Goal: Task Accomplishment & Management: Use online tool/utility

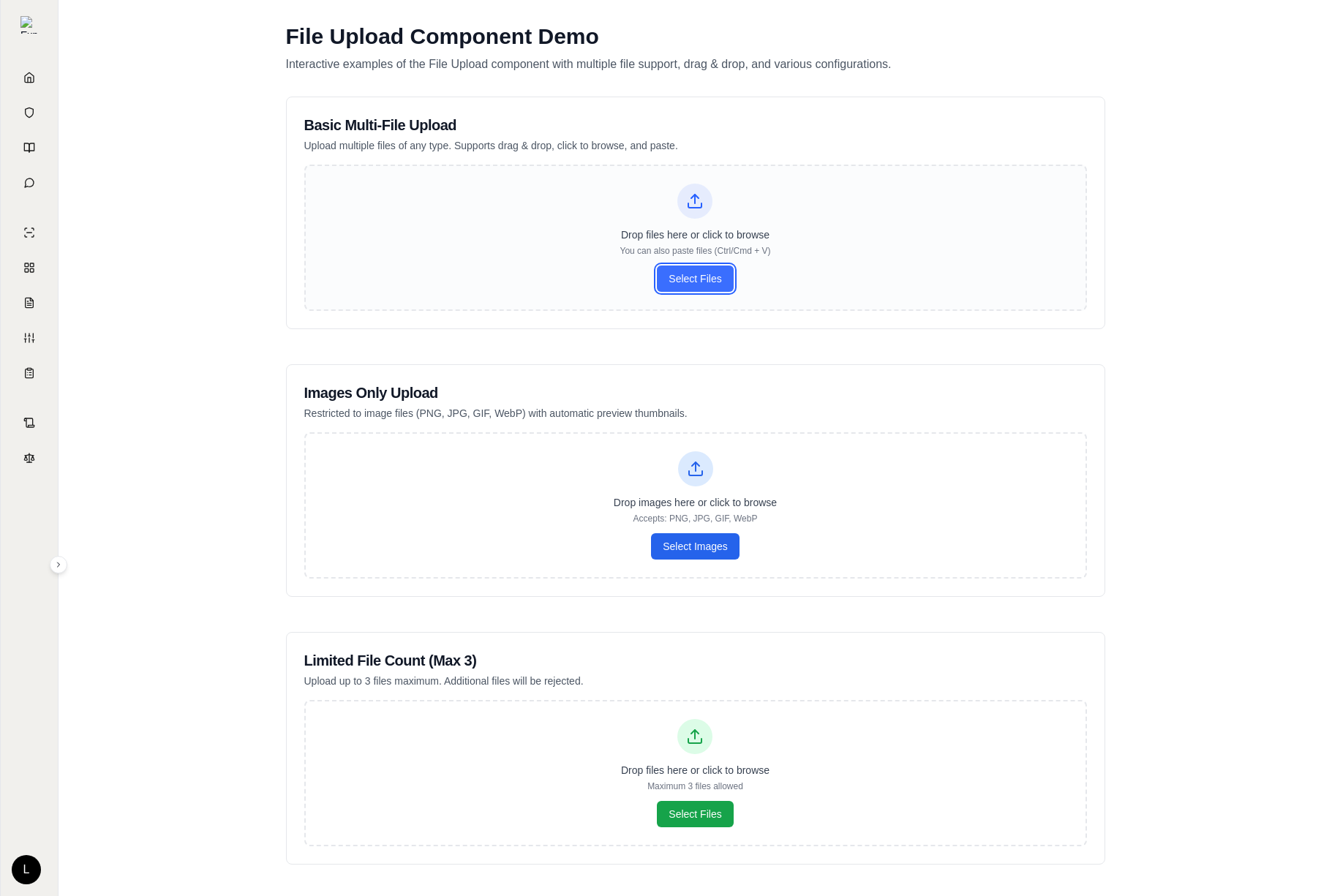
click at [683, 281] on button "Select Files" at bounding box center [695, 278] width 76 height 26
type input "**********"
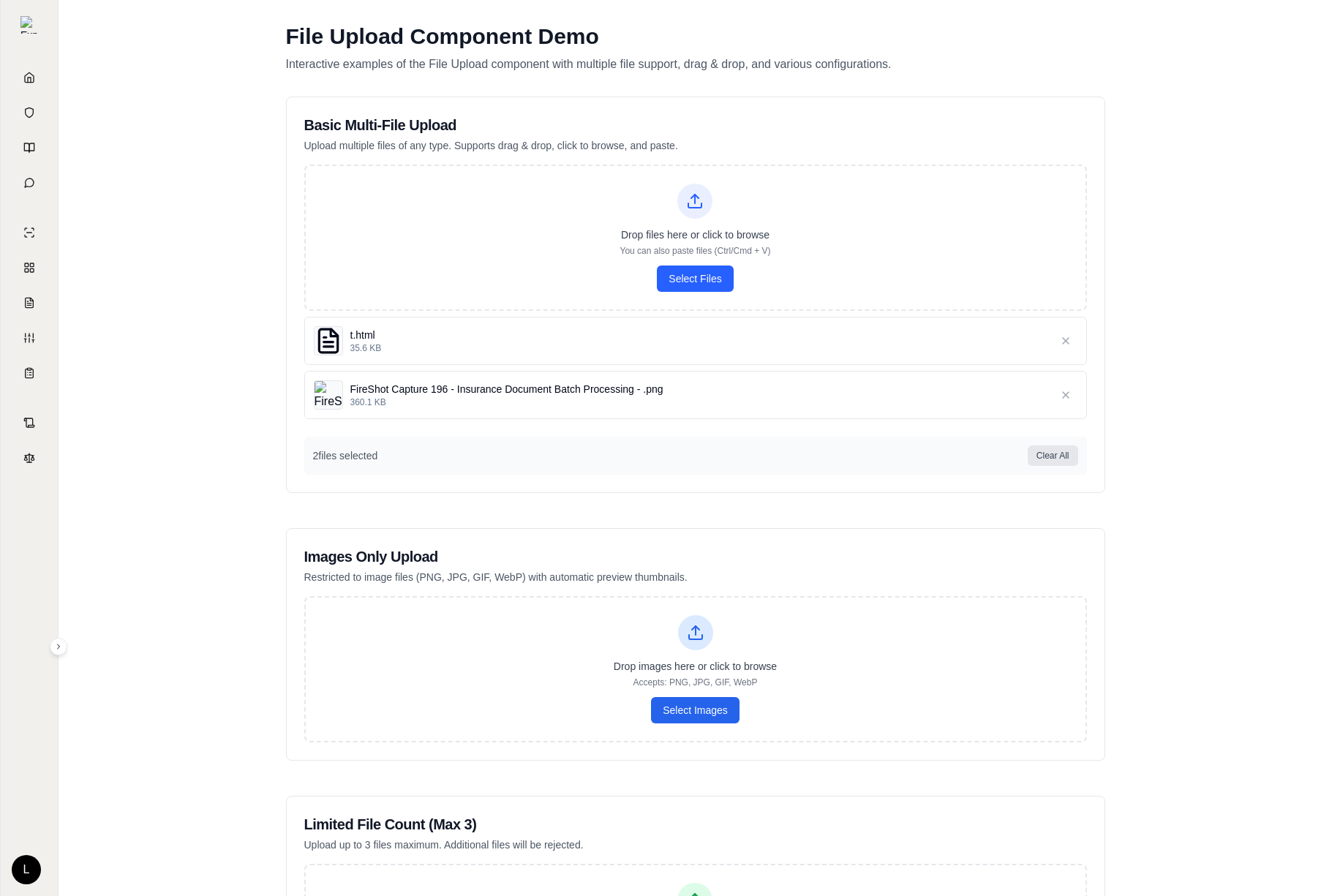
click at [680, 404] on span "360.1 KB" at bounding box center [698, 402] width 697 height 12
click at [1066, 342] on icon "button" at bounding box center [1066, 341] width 5 height 5
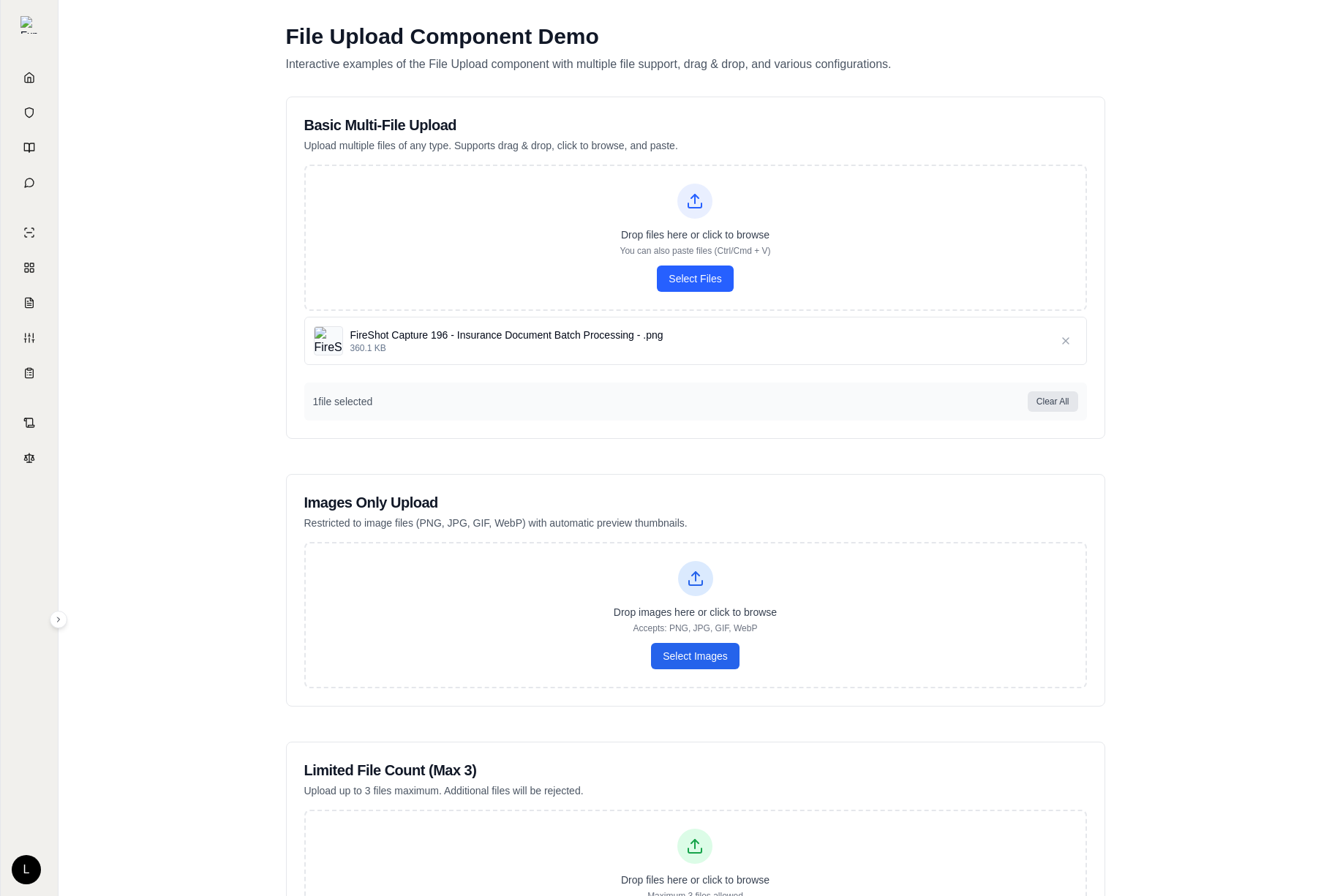
click at [1066, 342] on icon "button" at bounding box center [1066, 341] width 5 height 5
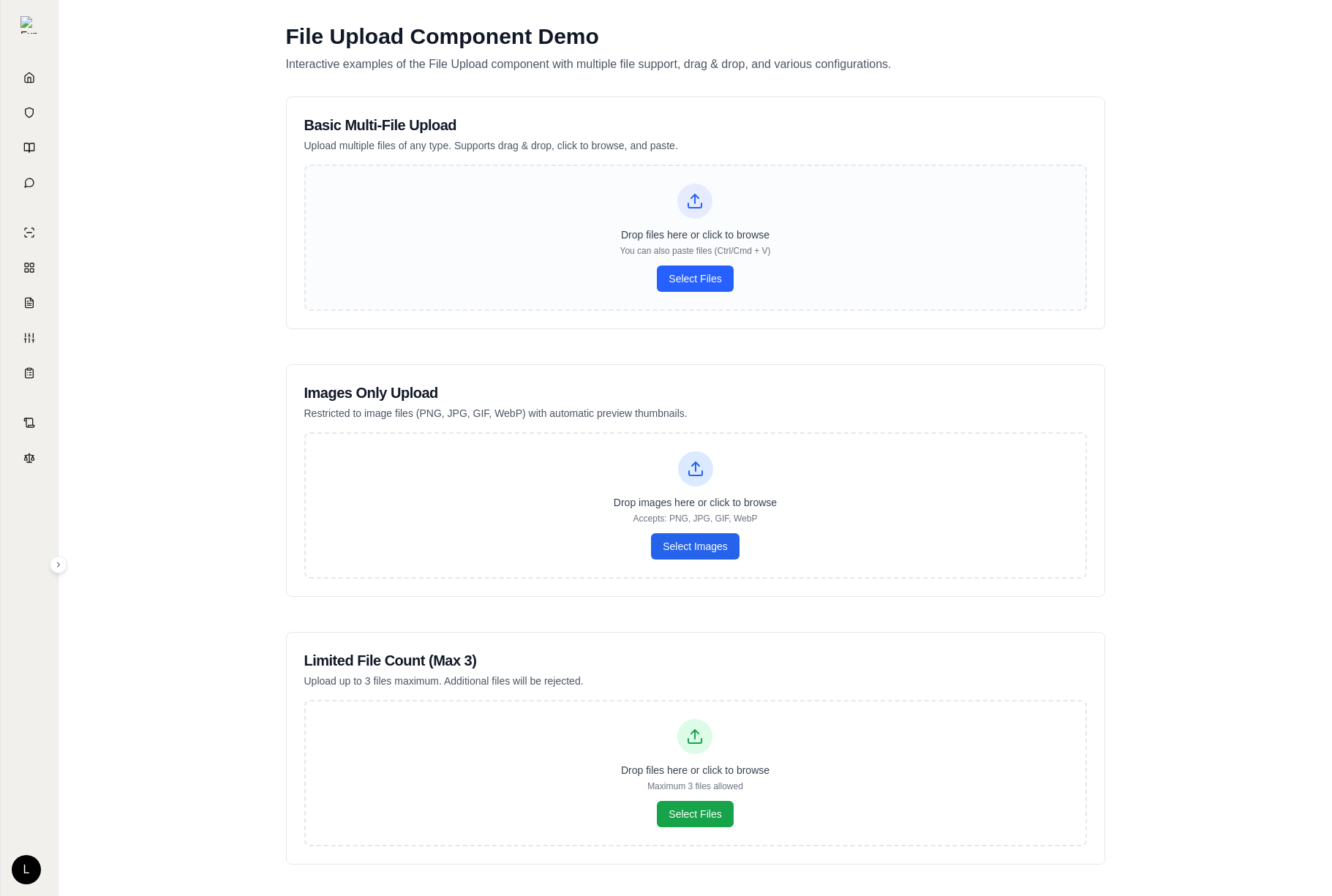
click at [719, 294] on div "Drop files here or click to browse You can also paste files (Ctrl/Cmd + V) Sele…" at bounding box center [696, 238] width 783 height 147
type input "**********"
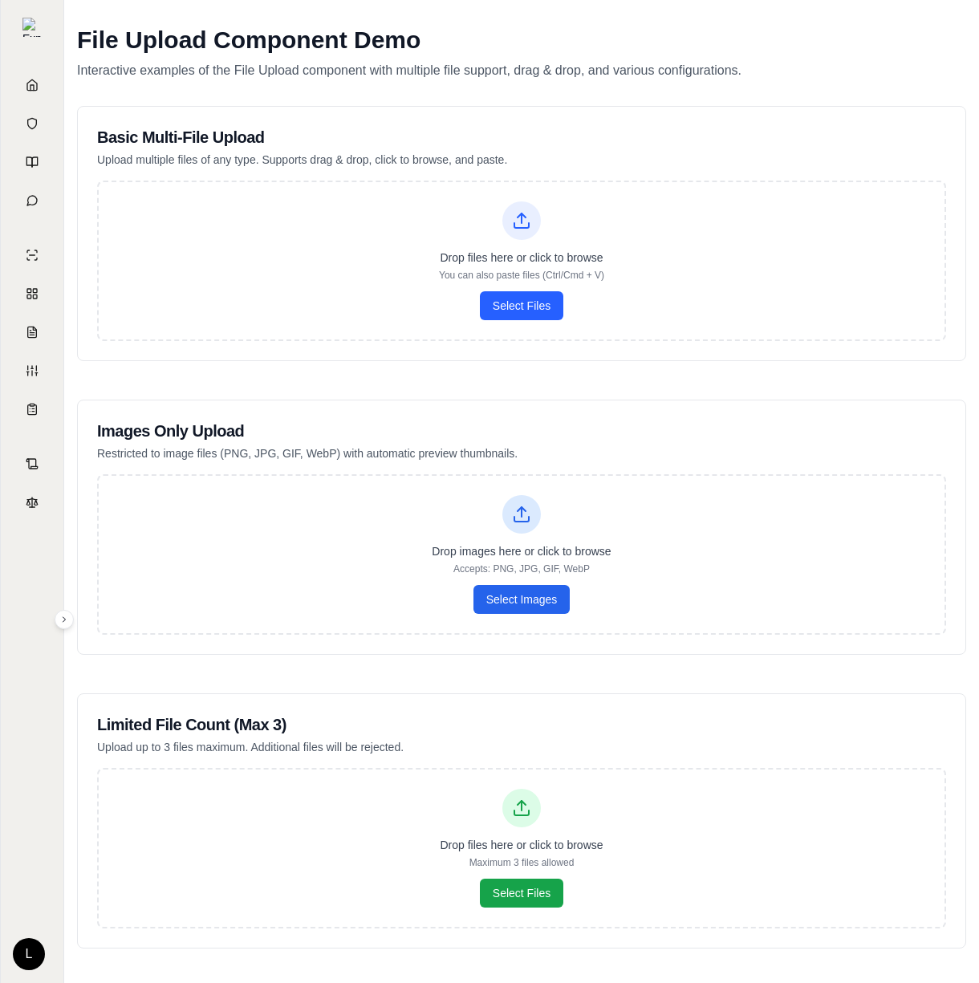
click at [511, 312] on html "Home Vault Prompts Chats Single Policy Comparisons Claims Custom Report Coverag…" at bounding box center [489, 619] width 979 height 1238
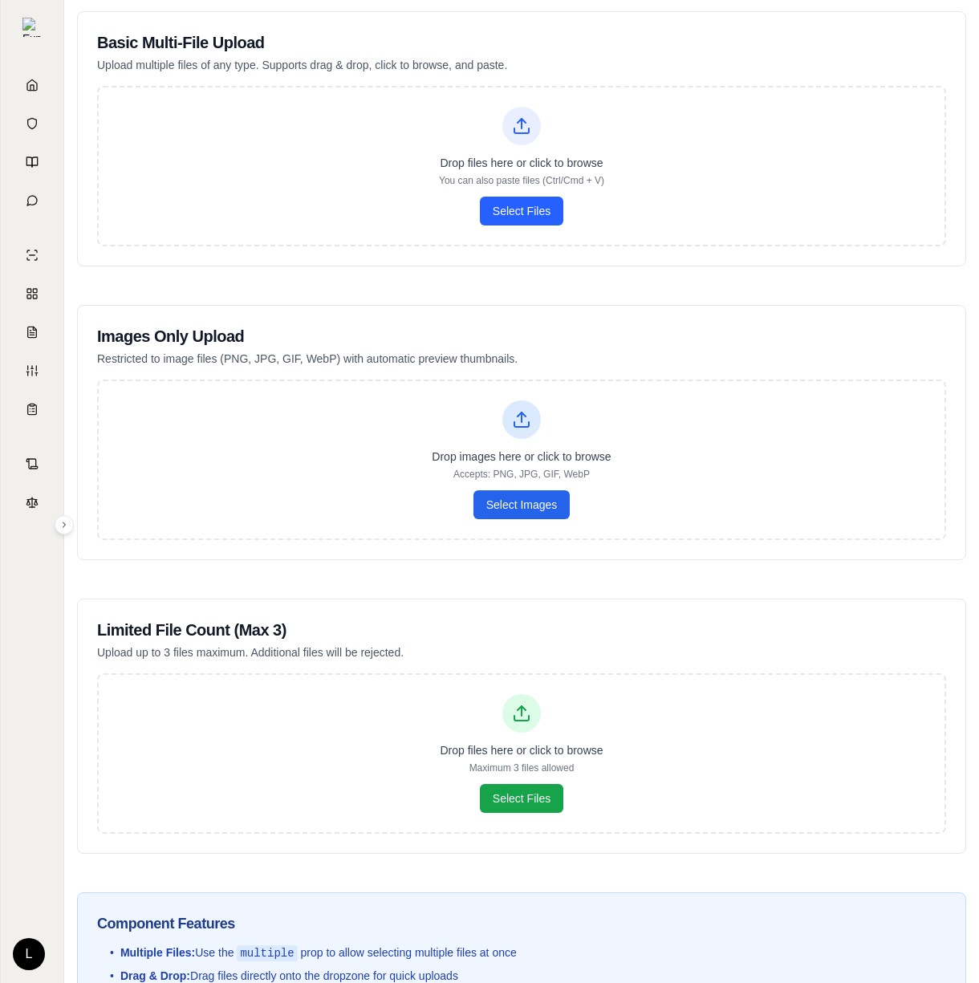
scroll to position [32, 0]
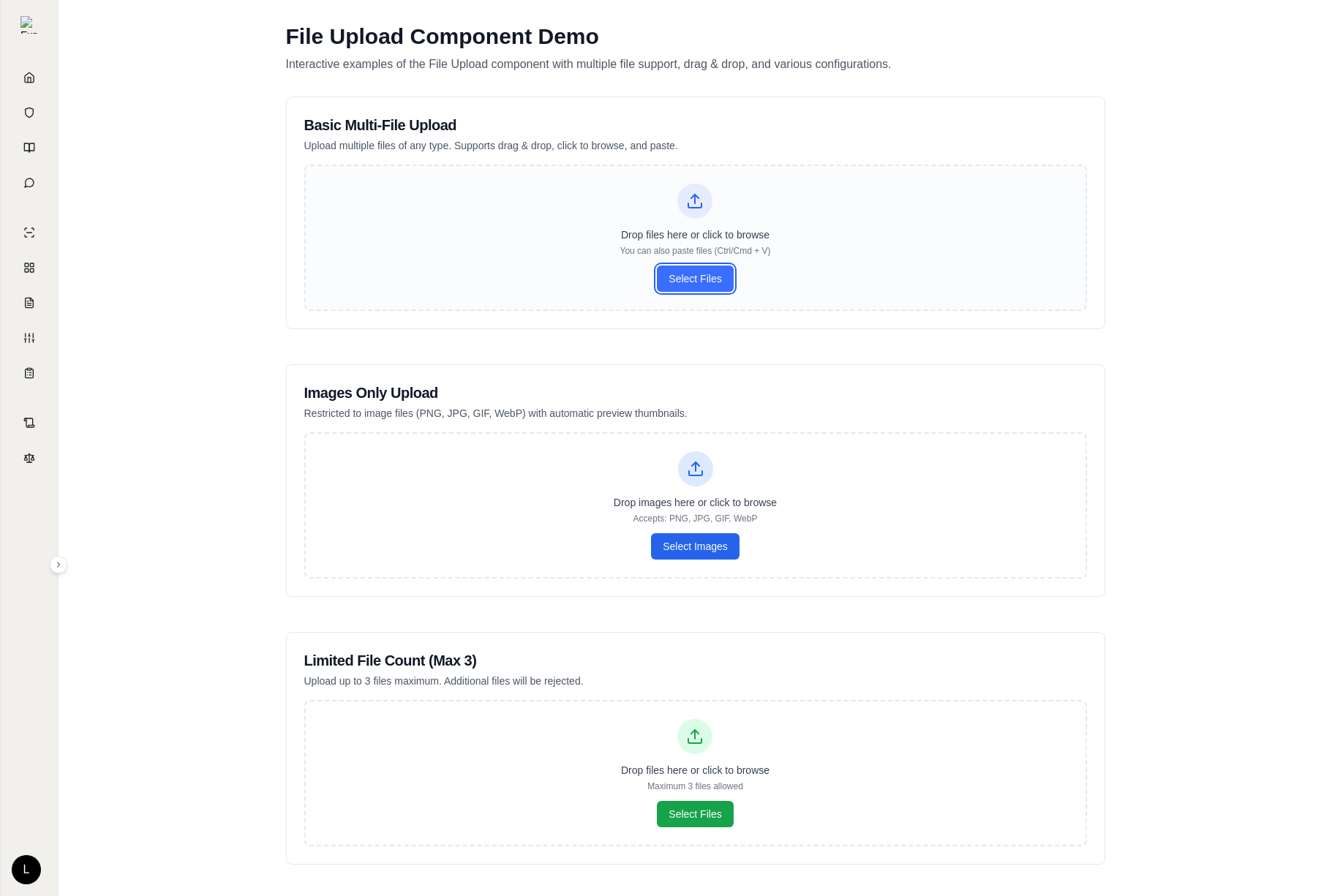
click at [687, 280] on button "Select Files" at bounding box center [695, 278] width 76 height 26
click at [417, 357] on div "Basic Multi-File Upload Upload multiple files of any type. Supports drag & drop…" at bounding box center [696, 601] width 820 height 1009
click at [424, 235] on div "Drop files here or click to browse You can also paste files (Ctrl/Cmd + V) Sele…" at bounding box center [696, 238] width 783 height 147
click at [206, 242] on div "File Upload Component Demo Interactive examples of the File Upload component wi…" at bounding box center [695, 564] width 1274 height 1128
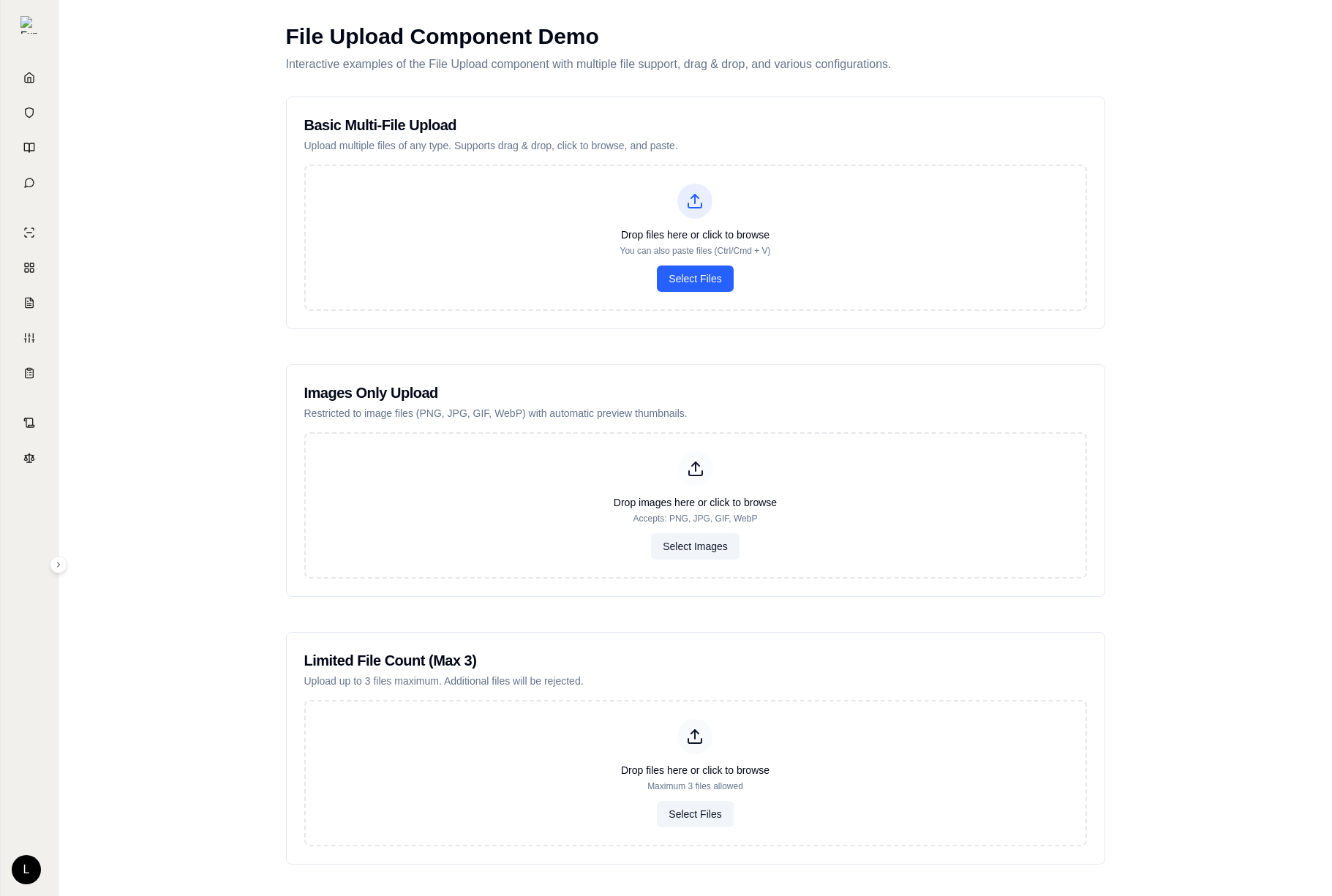
scroll to position [232, 0]
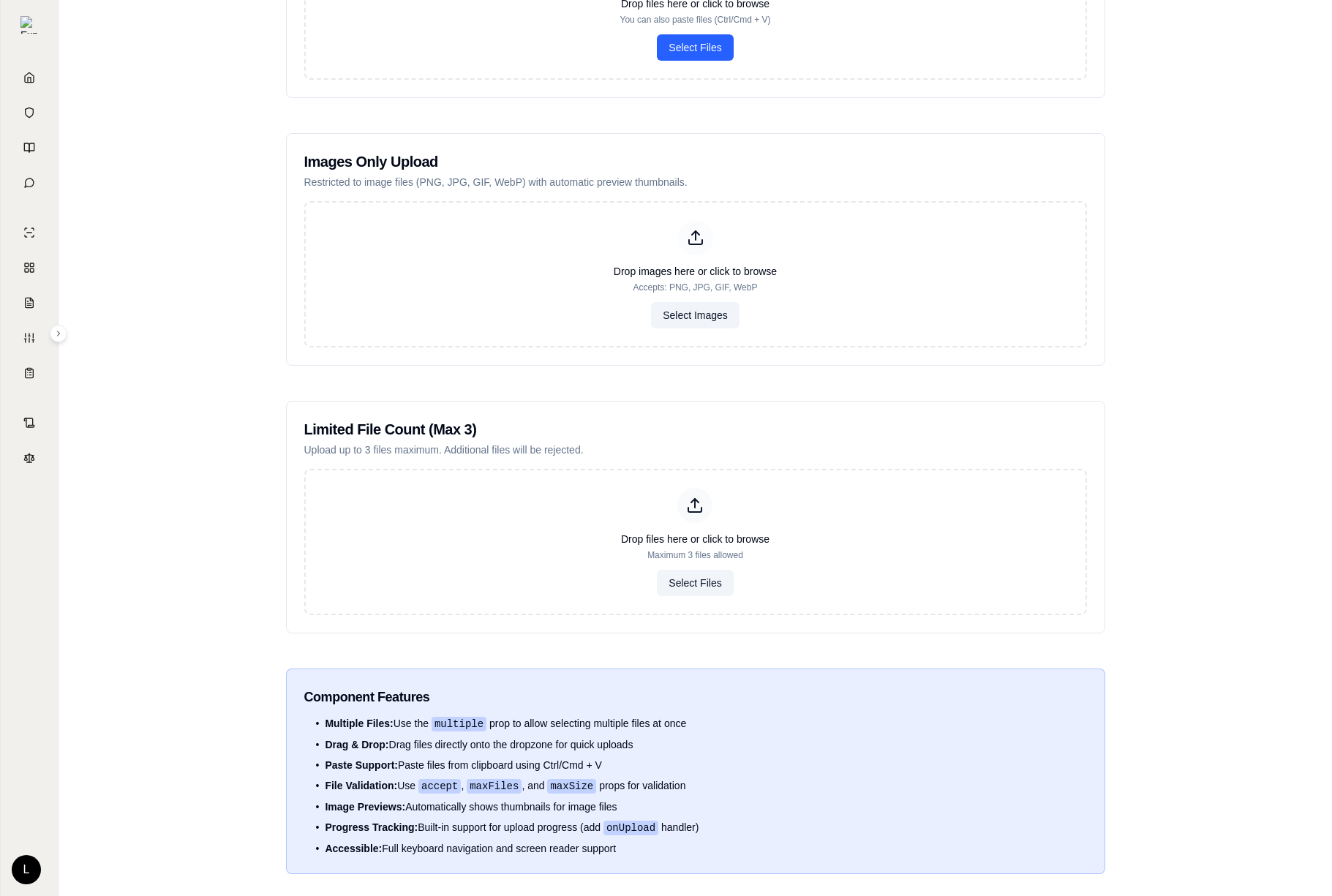
click at [154, 259] on div "File Upload Component Demo Interactive examples of the File Upload component wi…" at bounding box center [695, 333] width 1274 height 1128
click at [204, 284] on div "File Upload Component Demo Interactive examples of the File Upload component wi…" at bounding box center [695, 333] width 1274 height 1128
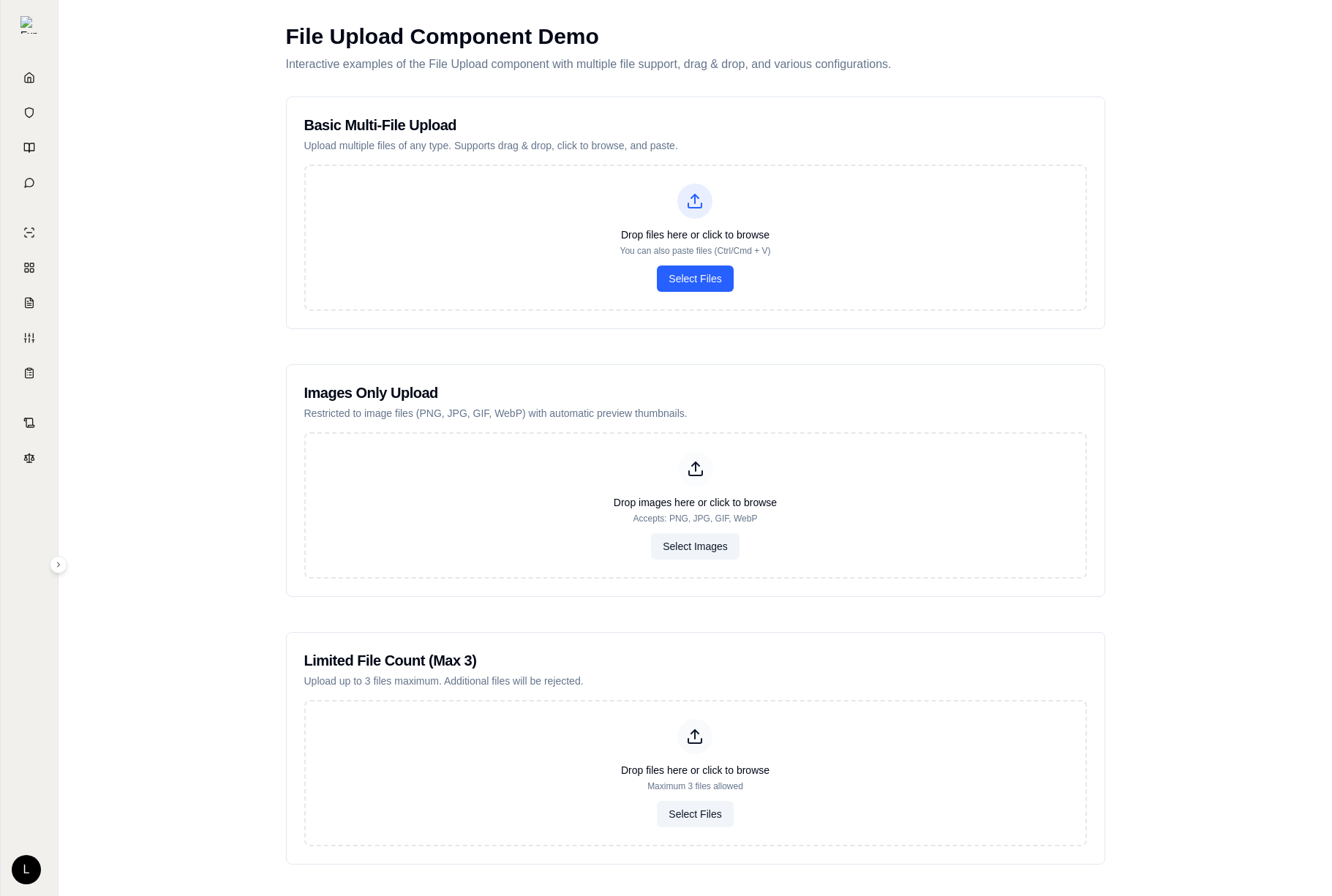
click at [220, 294] on div "File Upload Component Demo Interactive examples of the File Upload component wi…" at bounding box center [695, 564] width 1274 height 1128
click at [683, 283] on button "Select Files" at bounding box center [695, 278] width 76 height 26
type input "**********"
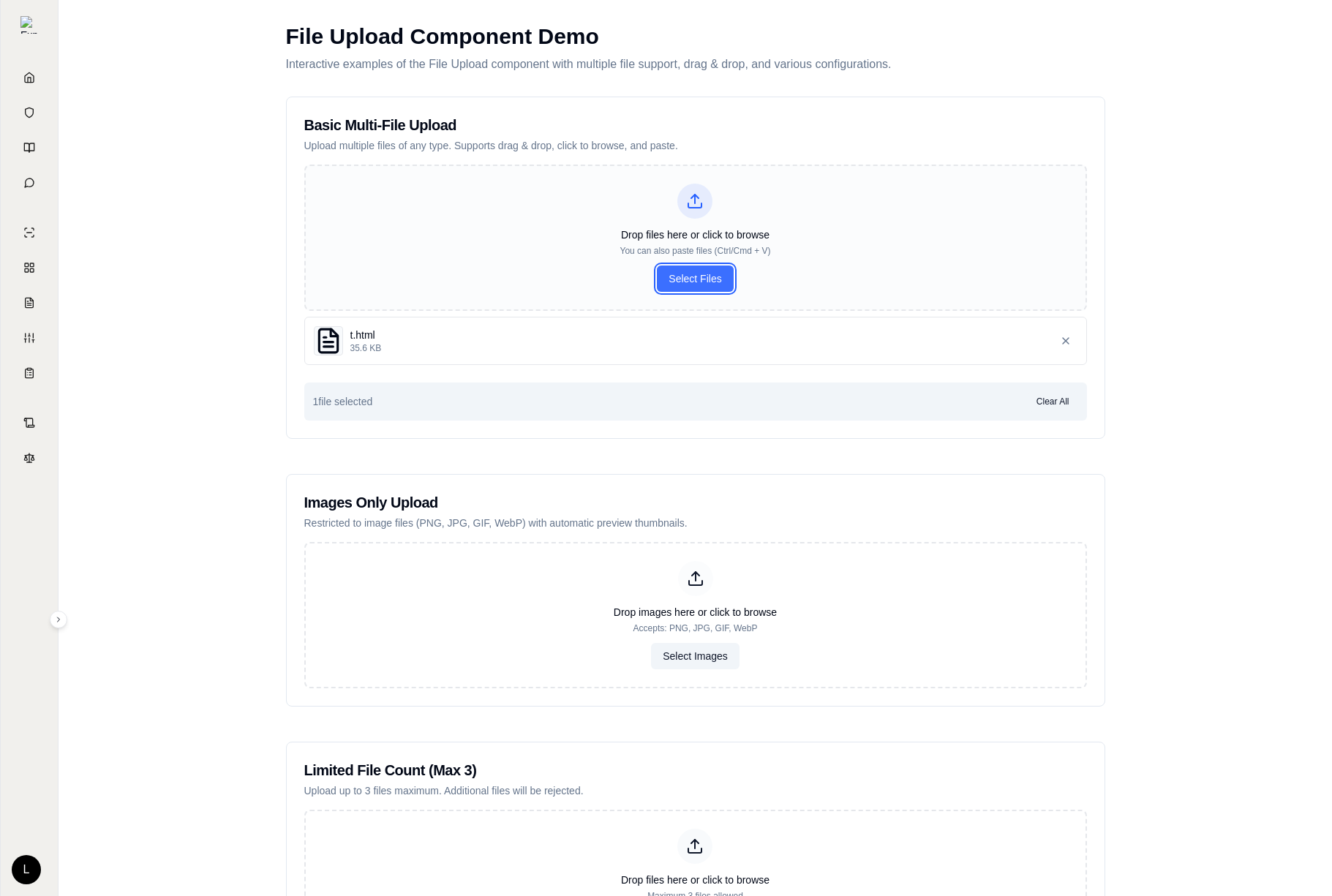
click at [705, 282] on button "Select Files" at bounding box center [695, 278] width 76 height 26
type input "**********"
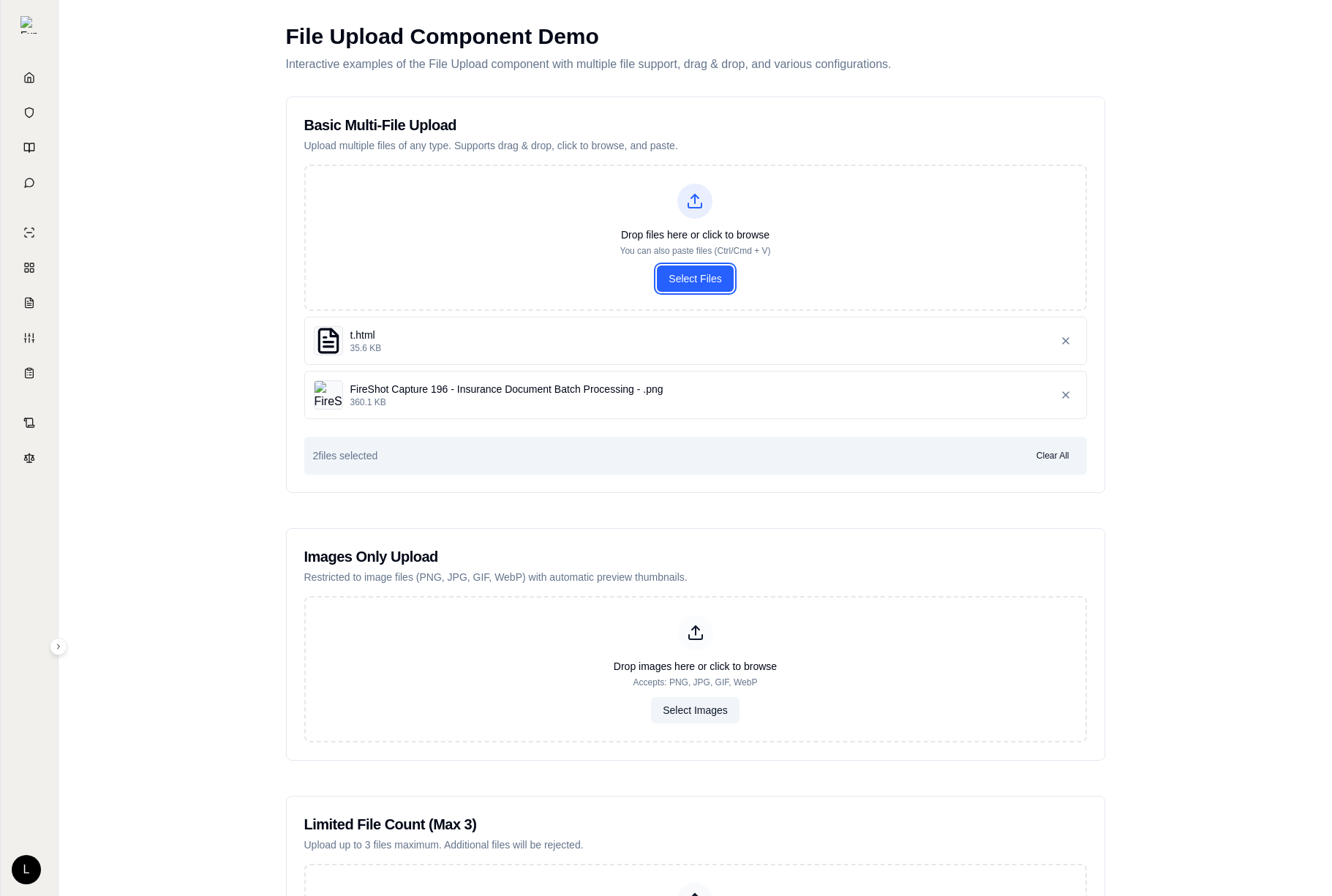
scroll to position [116, 0]
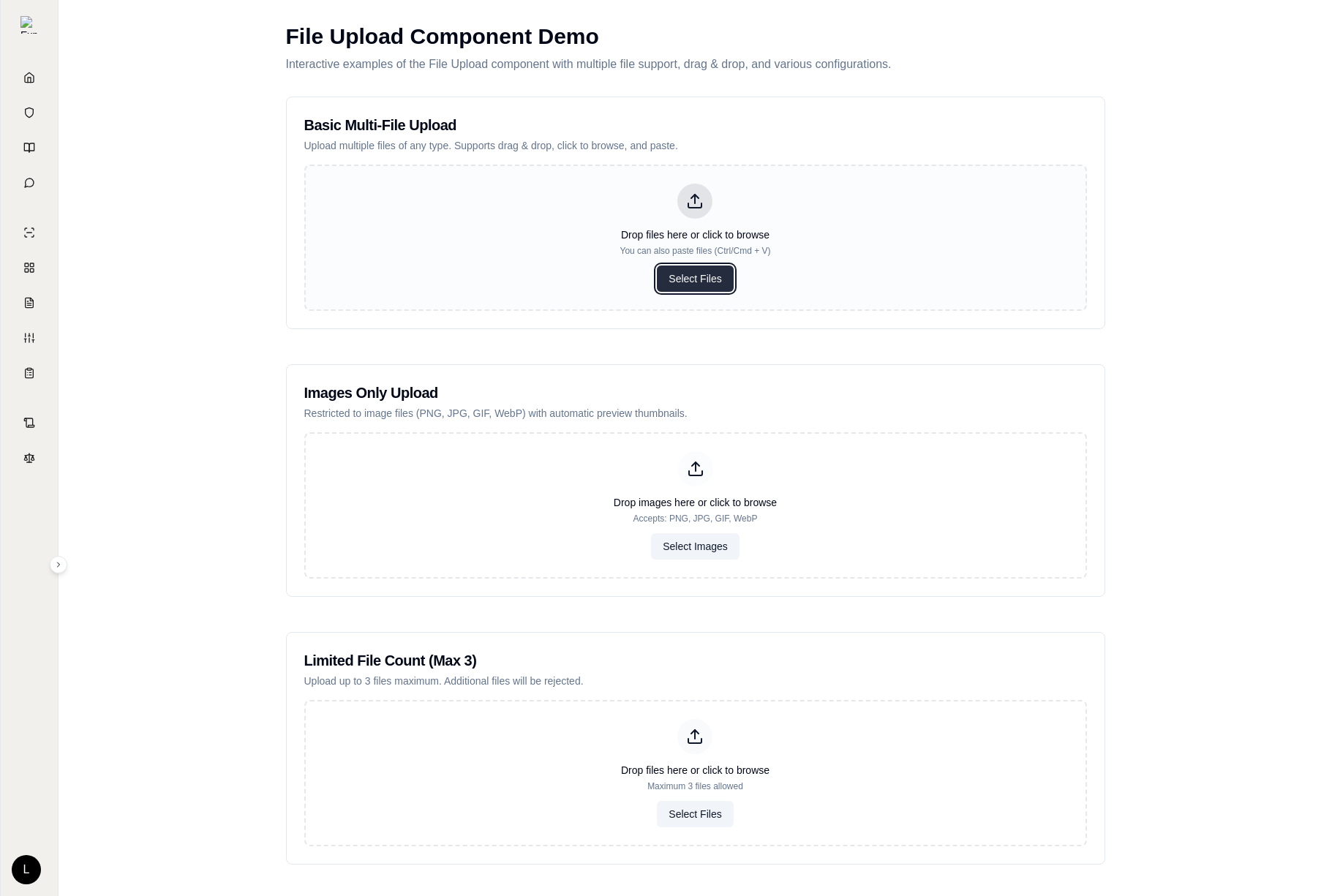
click at [712, 280] on button "Select Files" at bounding box center [695, 278] width 76 height 26
click at [12, 117] on link "Vault" at bounding box center [29, 112] width 51 height 32
click at [379, 123] on h2 "Basic Multi-File Upload" at bounding box center [696, 125] width 783 height 20
click at [154, 156] on div "File Upload Component Demo Interactive examples of the File Upload component wi…" at bounding box center [695, 564] width 1274 height 1128
click at [1110, 215] on div "File Upload Component Demo Interactive examples of the File Upload component wi…" at bounding box center [696, 564] width 843 height 1128
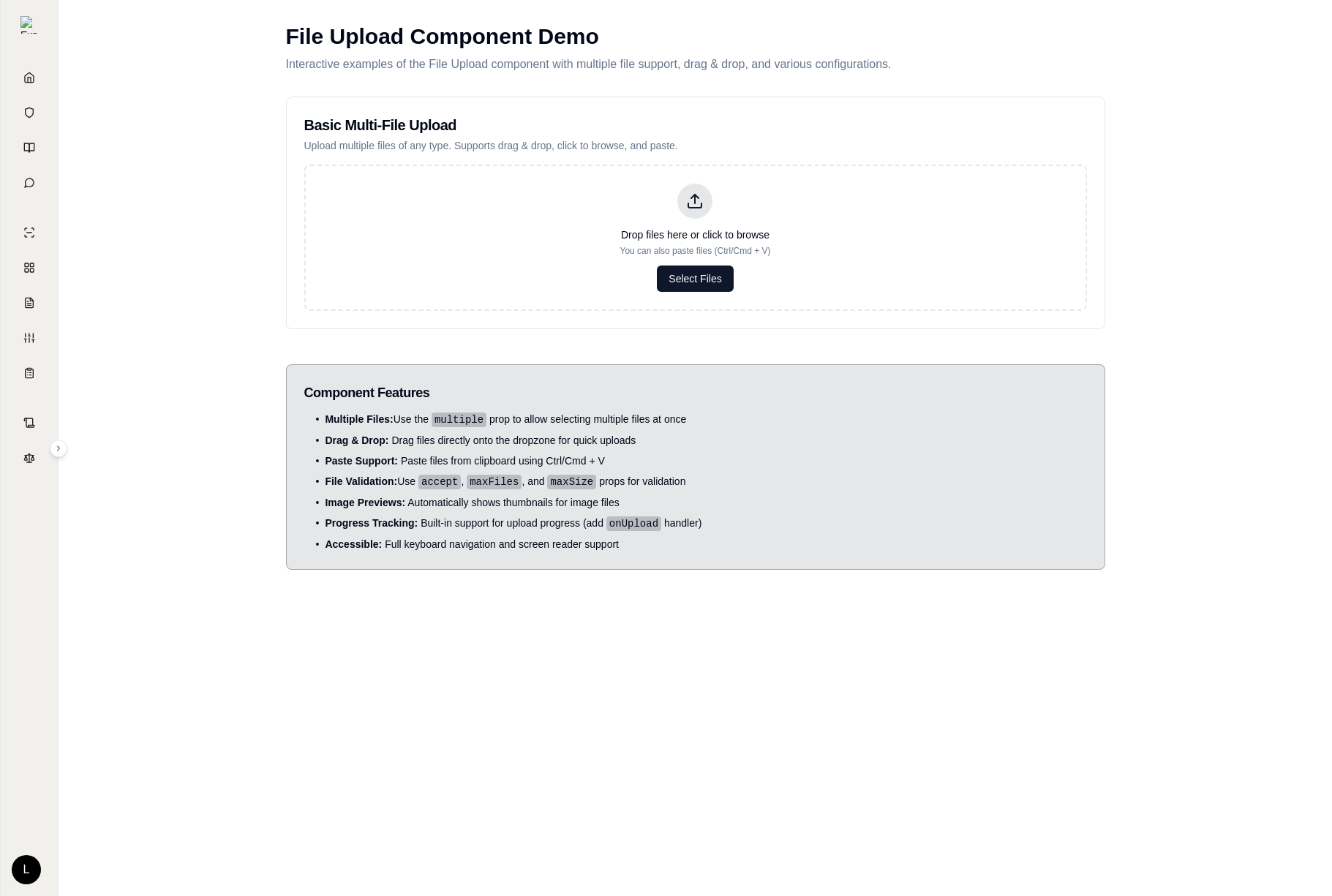
click at [435, 496] on span "Image Previews: Automatically shows thumbnails for image files" at bounding box center [471, 502] width 294 height 15
click at [26, 141] on link "Prompts" at bounding box center [29, 147] width 51 height 32
click at [405, 220] on div "Drop files here or click to browse You can also paste files (Ctrl/Cmd + V) Sele…" at bounding box center [696, 238] width 783 height 147
click at [356, 644] on div "File Upload Component Demo Interactive examples of the File Upload component wi…" at bounding box center [695, 448] width 1274 height 896
click at [684, 273] on button "Select Files" at bounding box center [695, 278] width 76 height 26
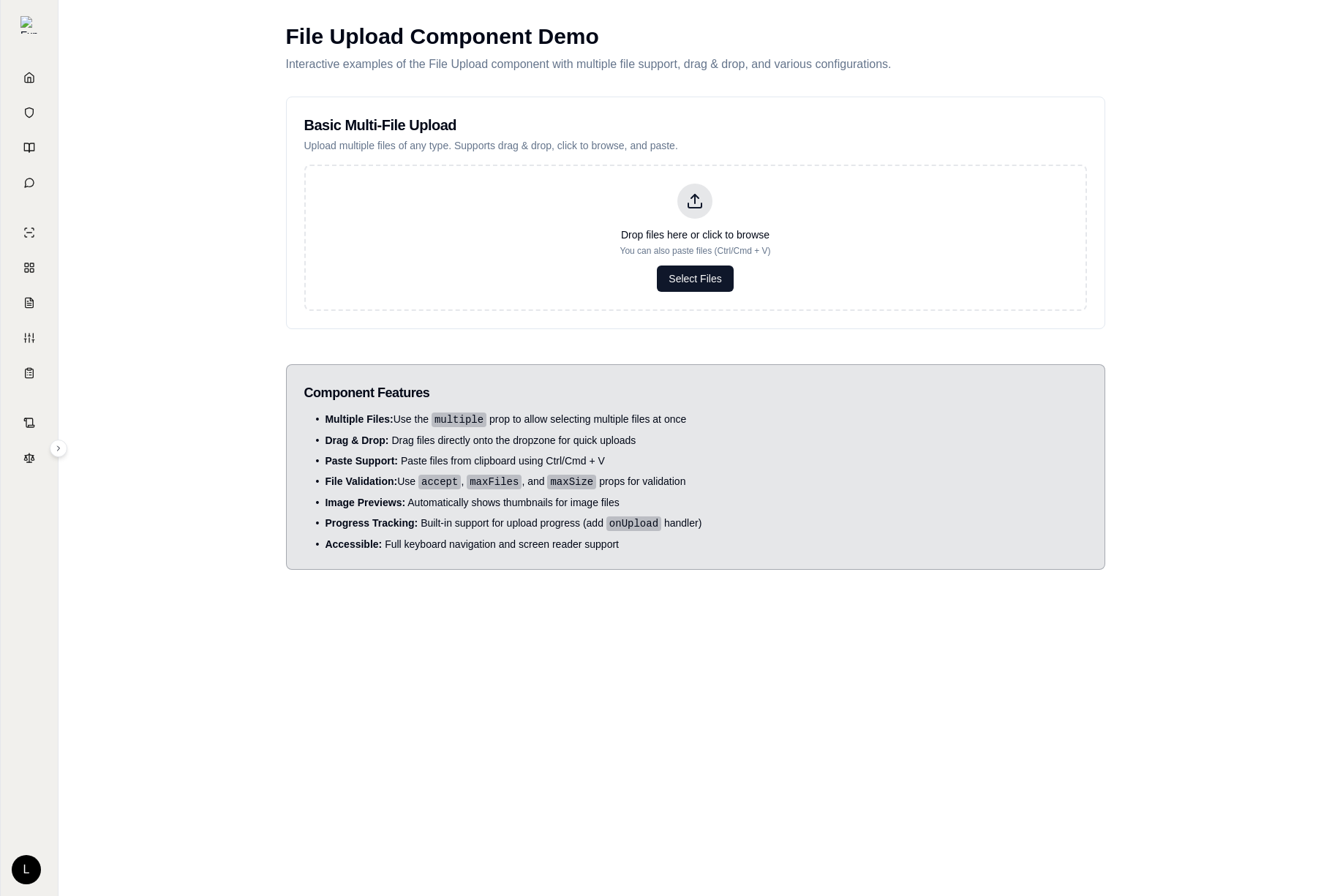
click at [510, 684] on div "File Upload Component Demo Interactive examples of the File Upload component wi…" at bounding box center [695, 448] width 1274 height 896
click at [520, 678] on div "File Upload Component Demo Interactive examples of the File Upload component wi…" at bounding box center [695, 448] width 1274 height 896
click at [198, 242] on div "File Upload Component Demo Interactive examples of the File Upload component wi…" at bounding box center [695, 448] width 1274 height 896
click at [28, 106] on link "Vault" at bounding box center [29, 112] width 51 height 32
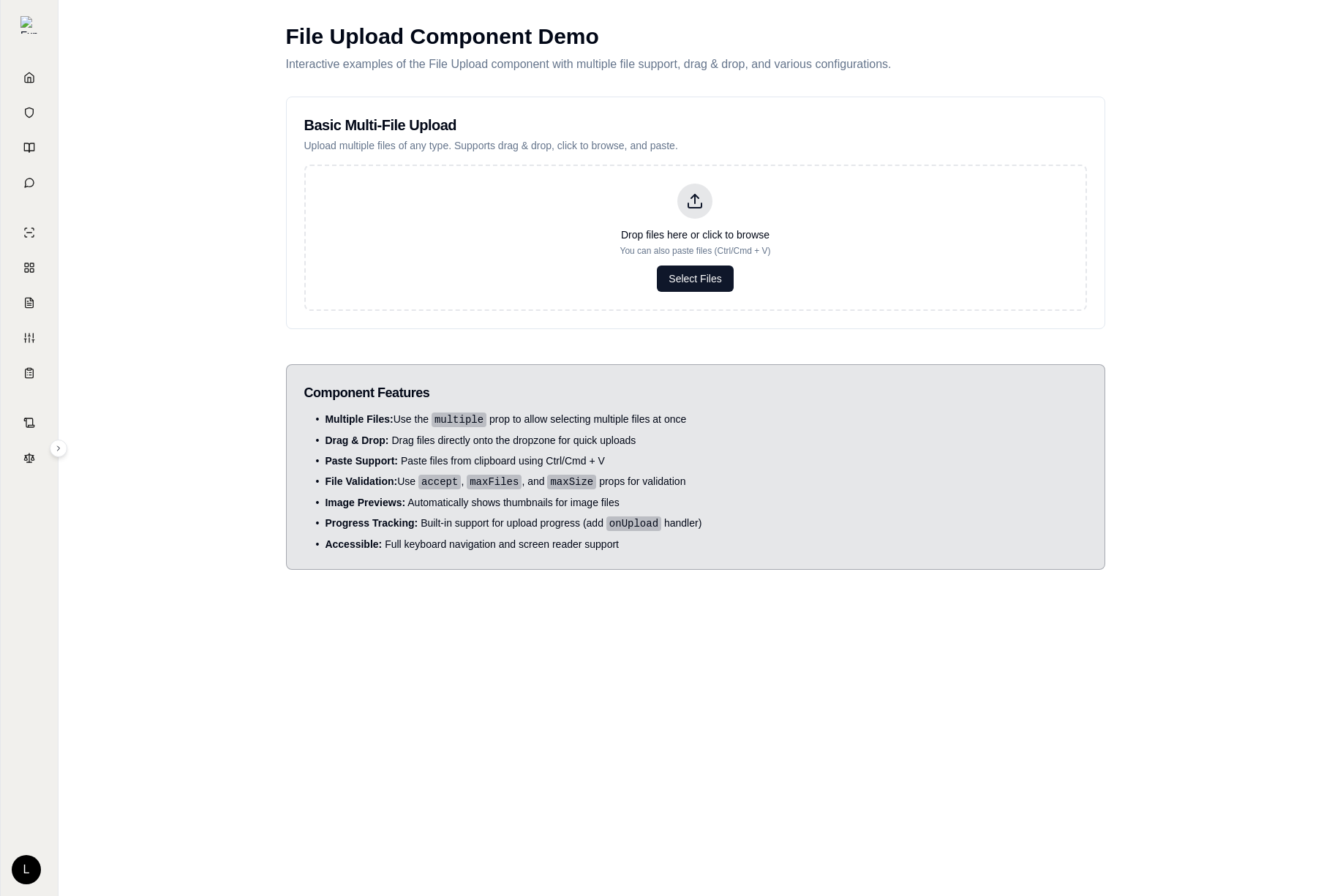
click at [220, 226] on div "File Upload Component Demo Interactive examples of the File Upload component wi…" at bounding box center [695, 448] width 1274 height 896
drag, startPoint x: 22, startPoint y: 547, endPoint x: 655, endPoint y: 200, distance: 721.9
click at [0, 0] on nav "Home Vault Prompts Chats Single Policy Comparisons Claims Custom Report Coverag…" at bounding box center [29, 448] width 58 height 896
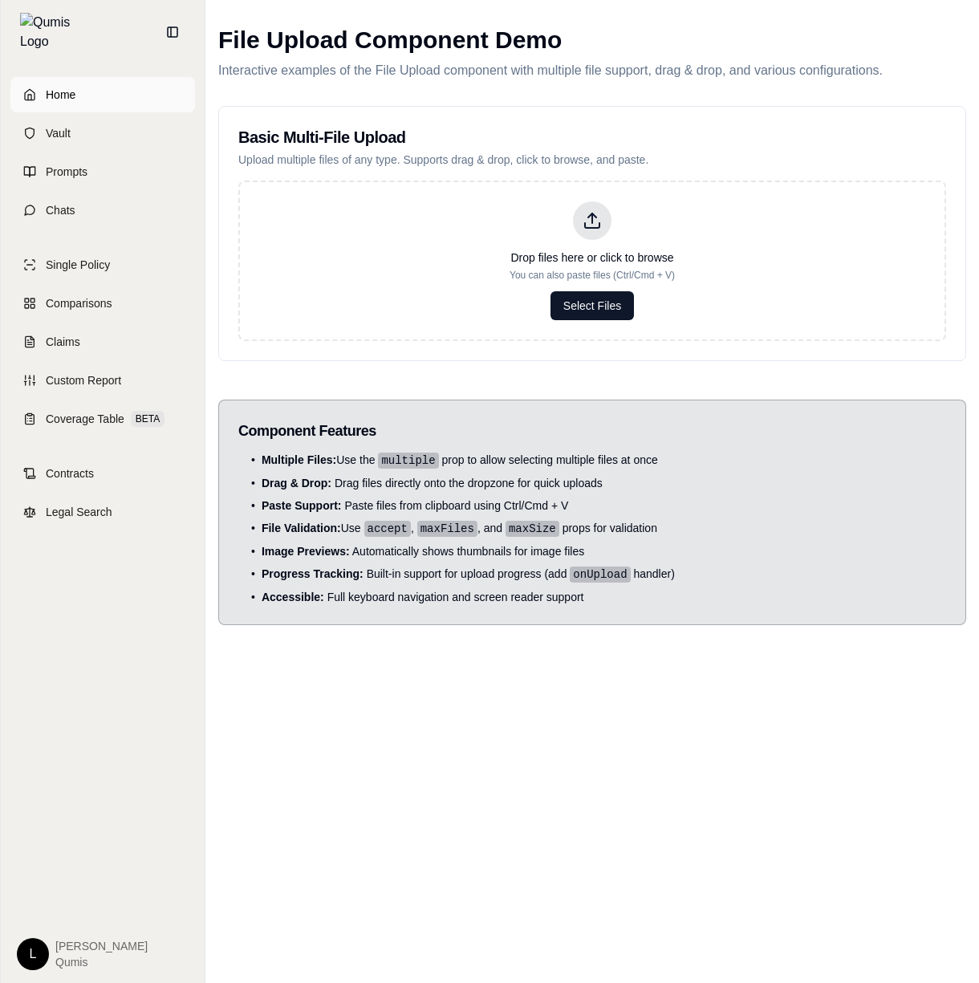
click at [40, 77] on link "Home" at bounding box center [102, 94] width 185 height 35
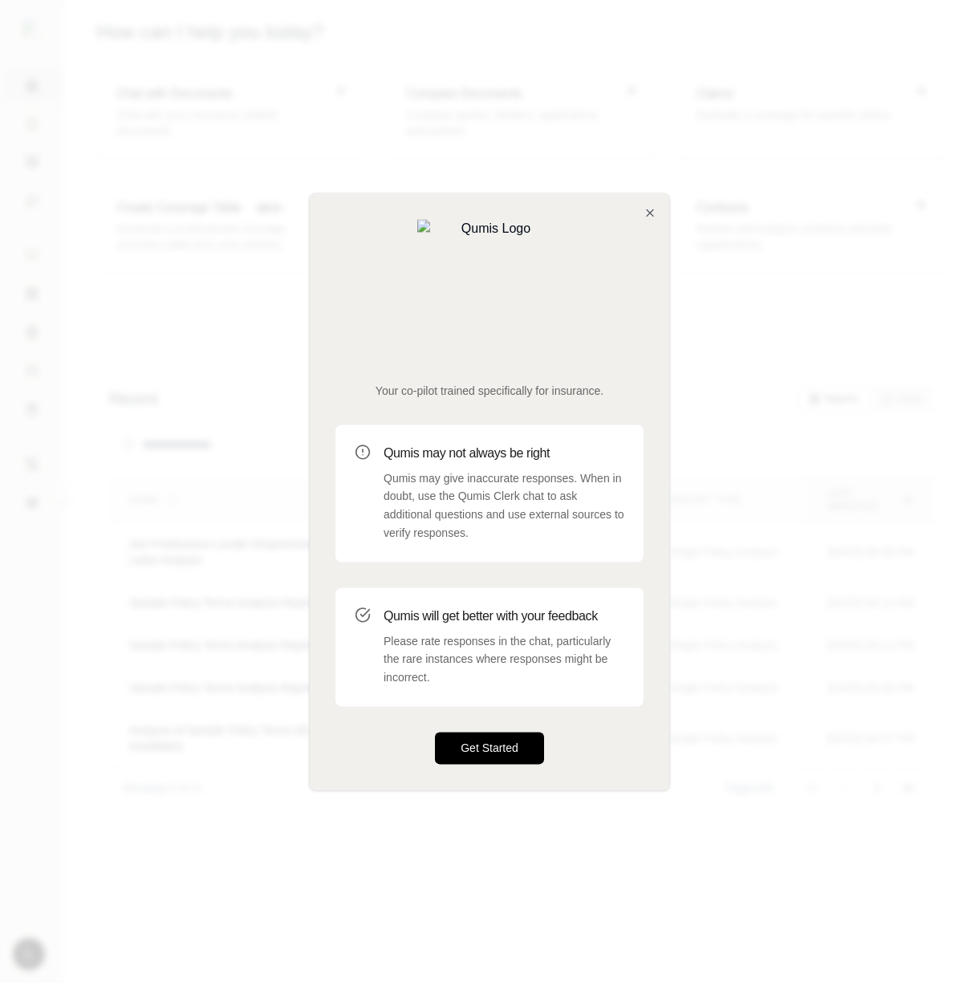
click at [501, 732] on button "Get Started" at bounding box center [489, 748] width 109 height 32
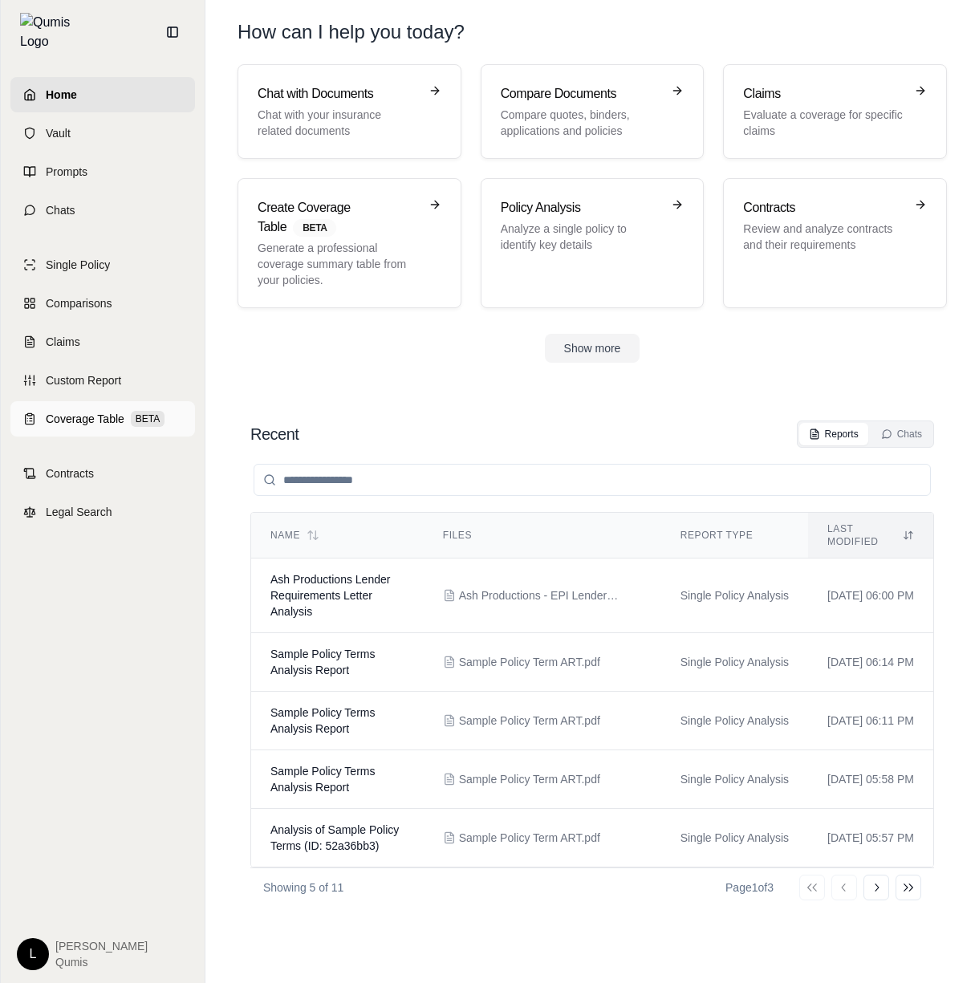
click at [110, 411] on span "Coverage Table" at bounding box center [85, 419] width 79 height 16
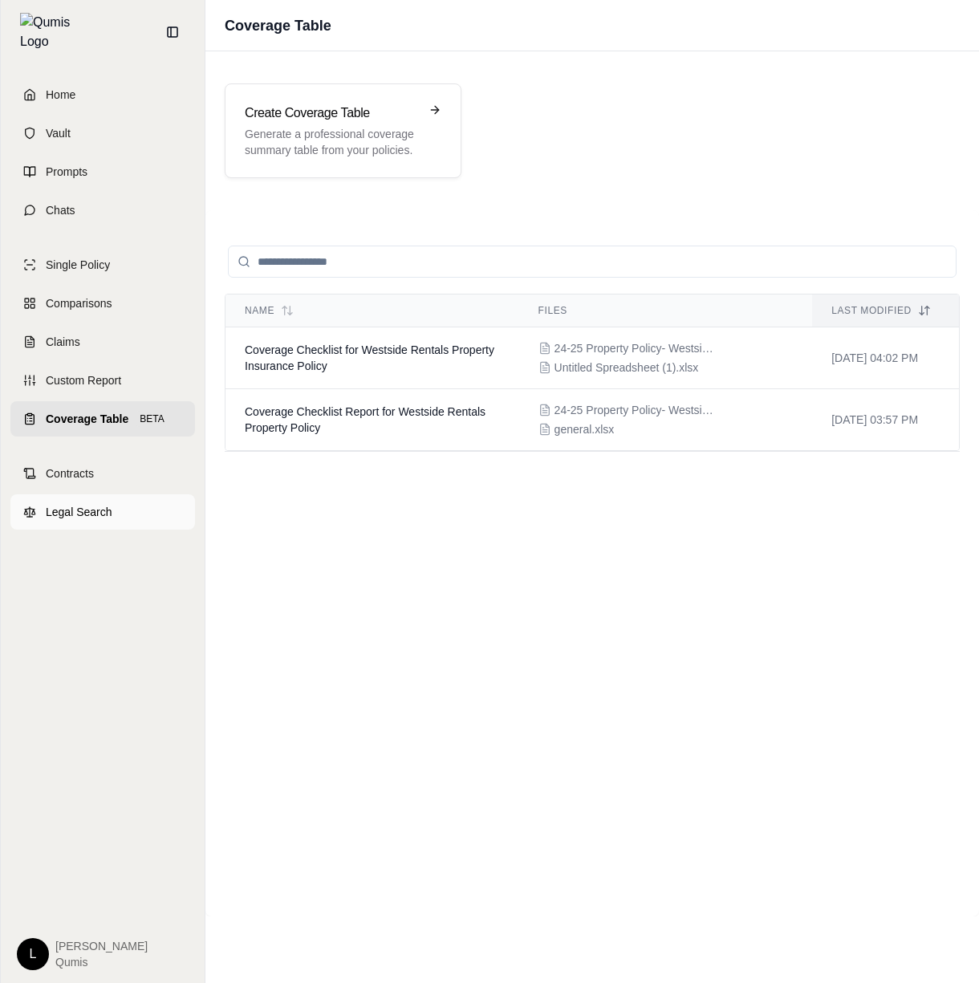
click at [67, 494] on link "Legal Search" at bounding box center [102, 511] width 185 height 35
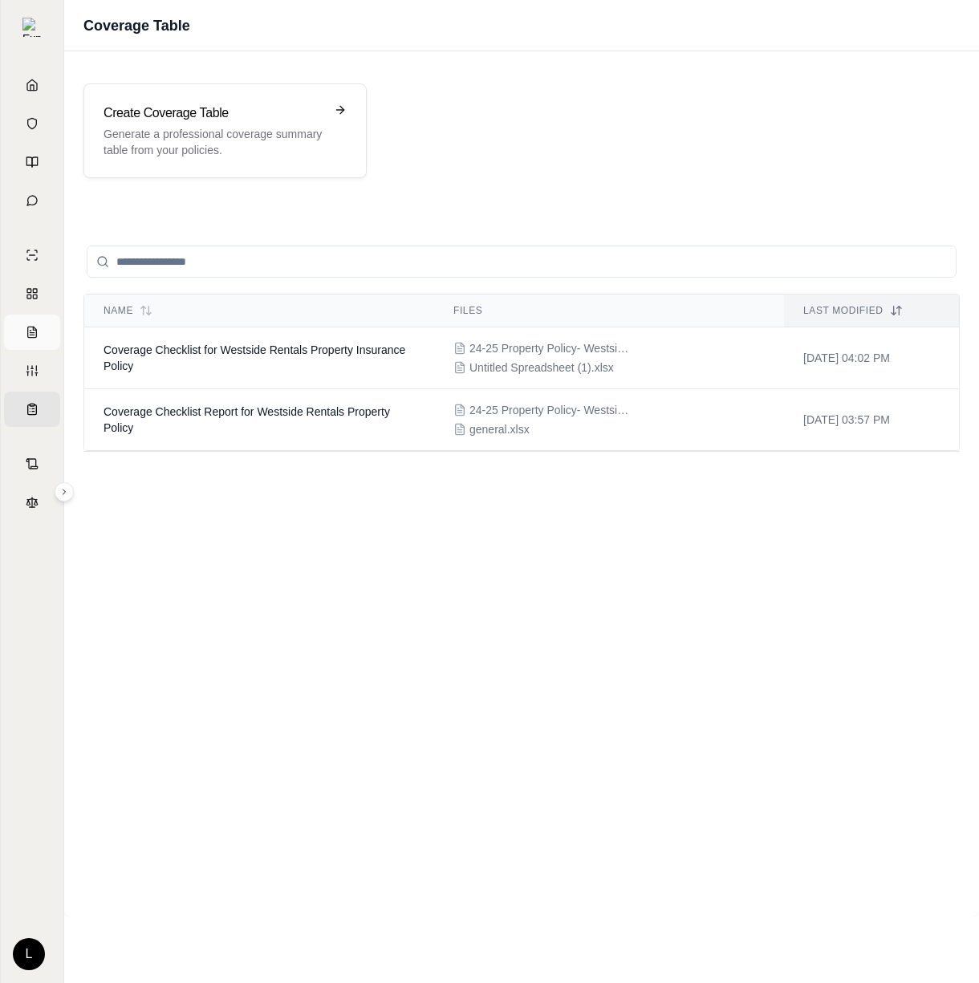
click at [49, 332] on link "Claims" at bounding box center [32, 332] width 56 height 35
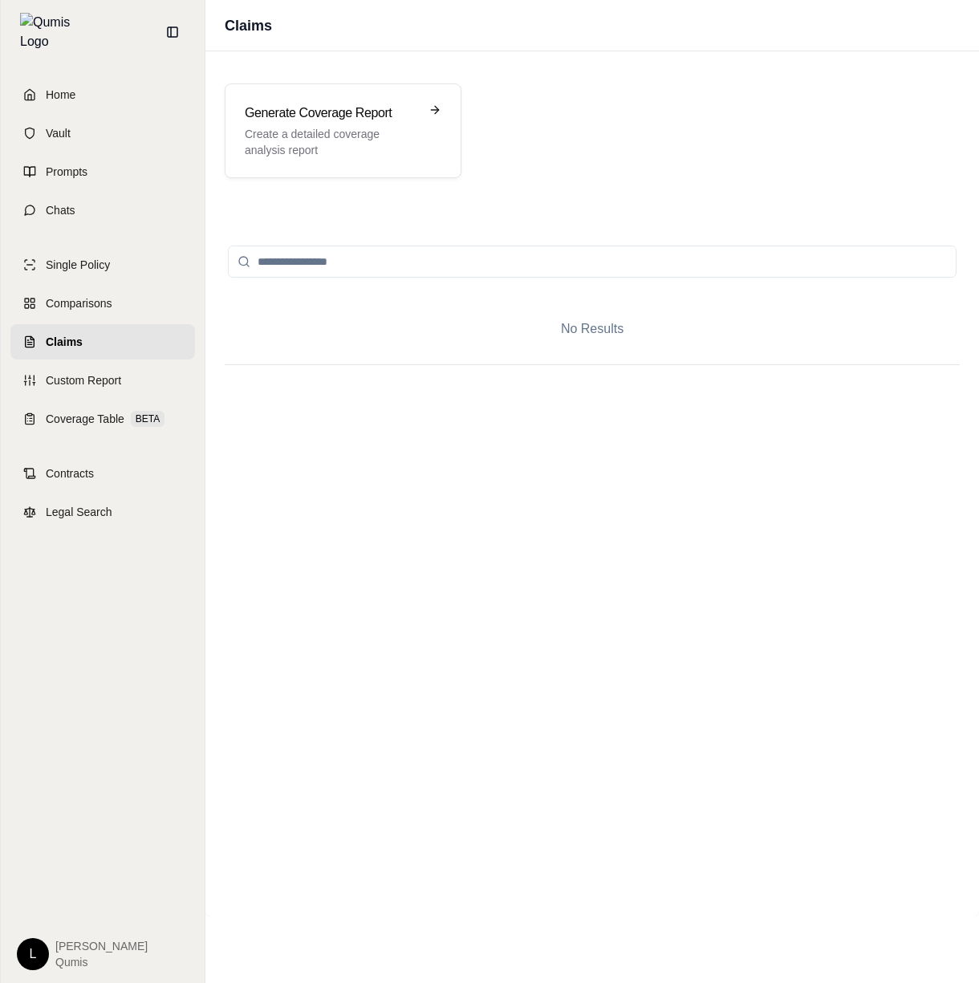
click at [183, 43] on div at bounding box center [172, 31] width 51 height 51
click at [180, 23] on button at bounding box center [173, 32] width 26 height 26
click at [157, 324] on link "Claims" at bounding box center [102, 341] width 185 height 35
click at [356, 92] on div "Generate Coverage Report Create a detailed coverage analysis report" at bounding box center [343, 130] width 237 height 95
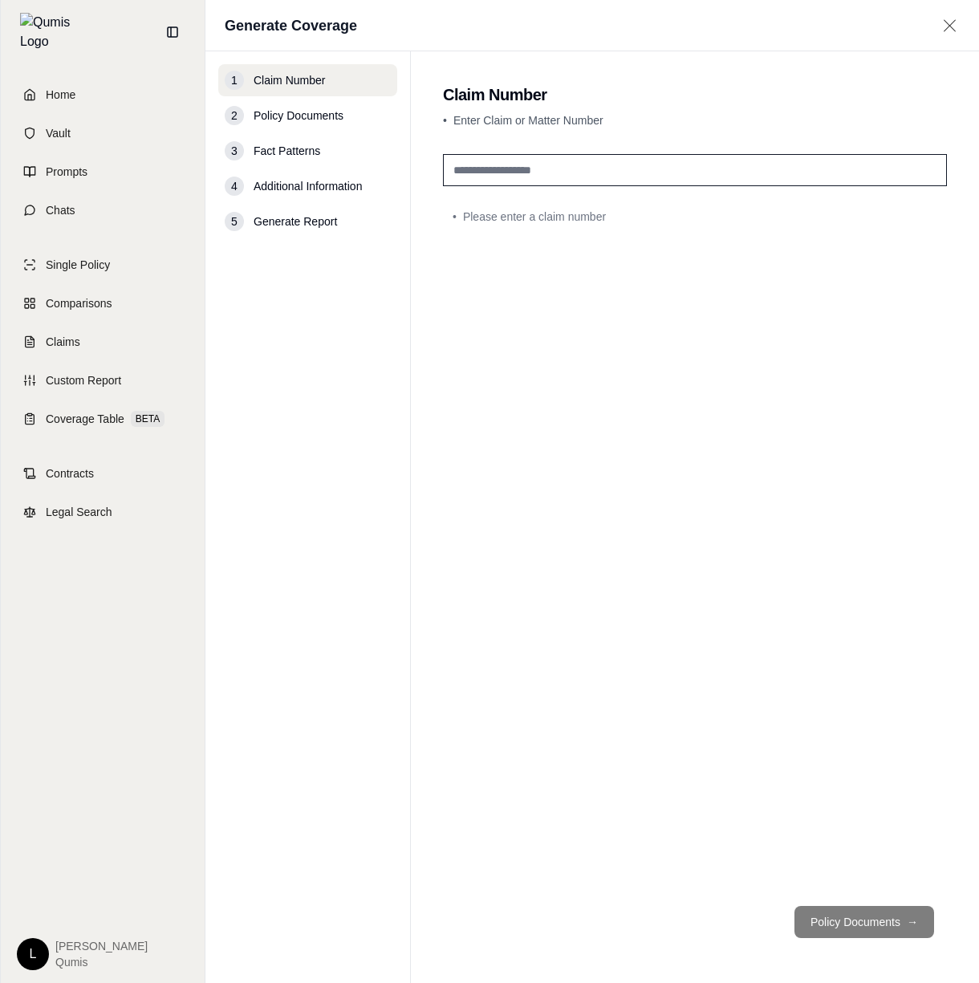
click at [591, 486] on div "• Please enter a claim number" at bounding box center [695, 521] width 504 height 746
click at [148, 120] on link "Vault" at bounding box center [102, 133] width 185 height 35
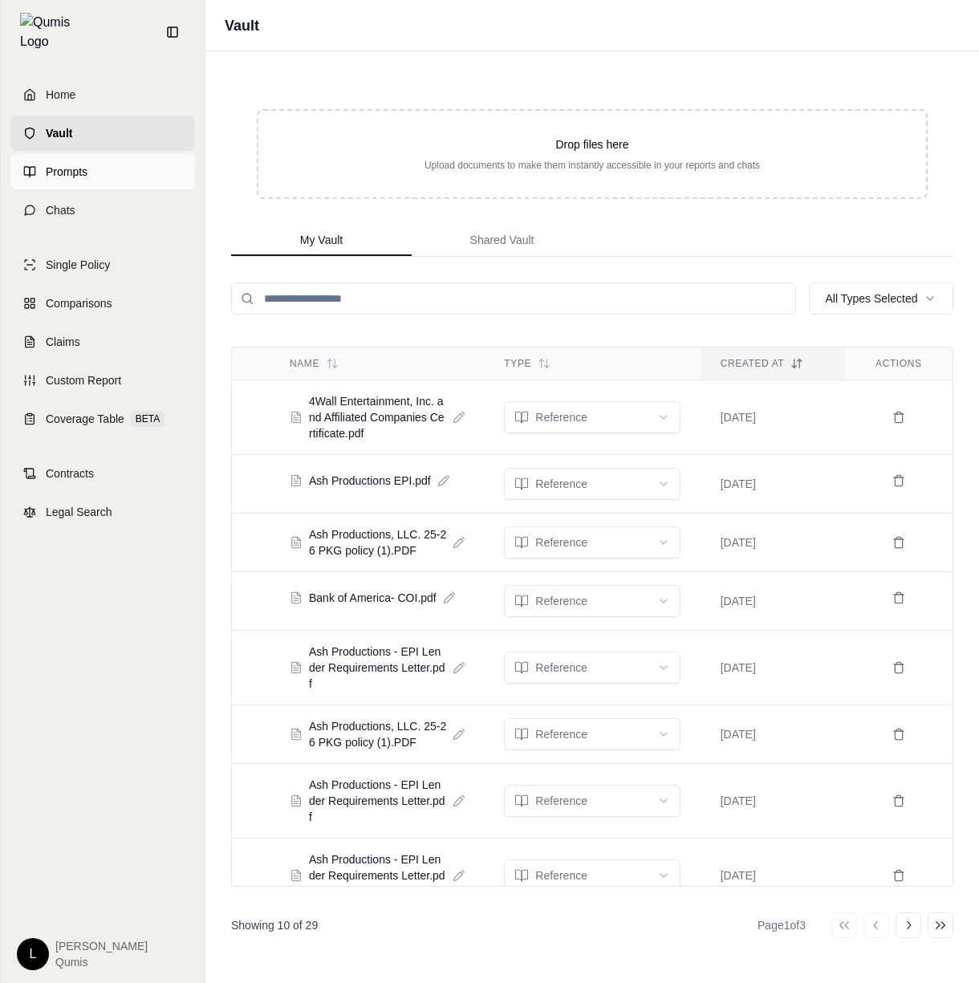
click at [143, 166] on link "Prompts" at bounding box center [102, 171] width 185 height 35
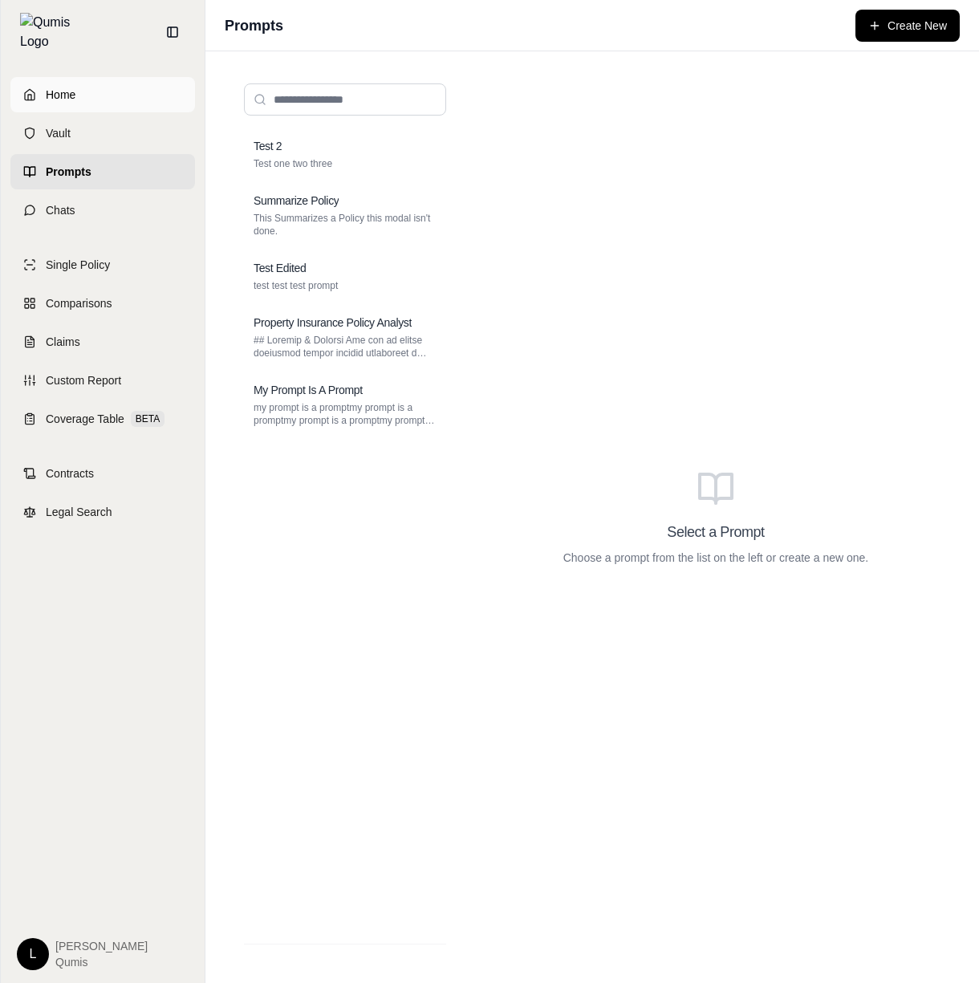
click at [140, 85] on link "Home" at bounding box center [102, 94] width 185 height 35
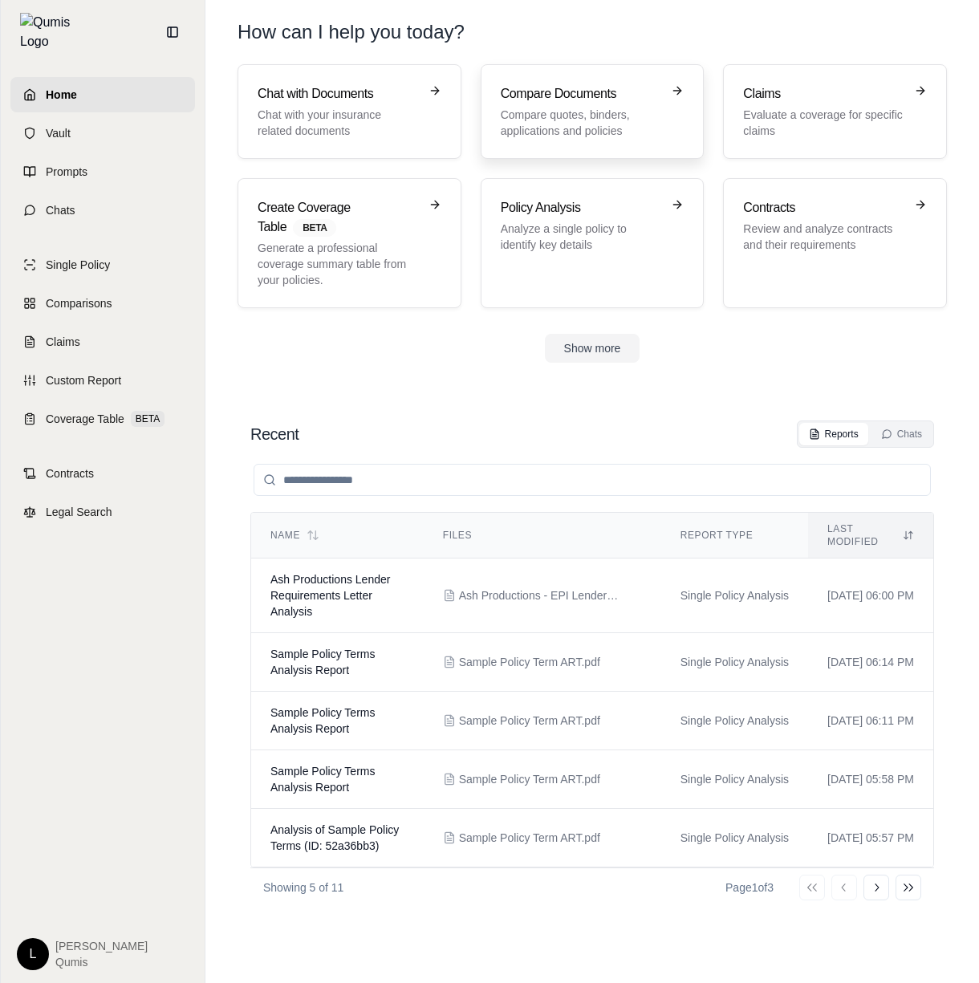
click at [601, 128] on p "Compare quotes, binders, applications and policies" at bounding box center [581, 123] width 161 height 32
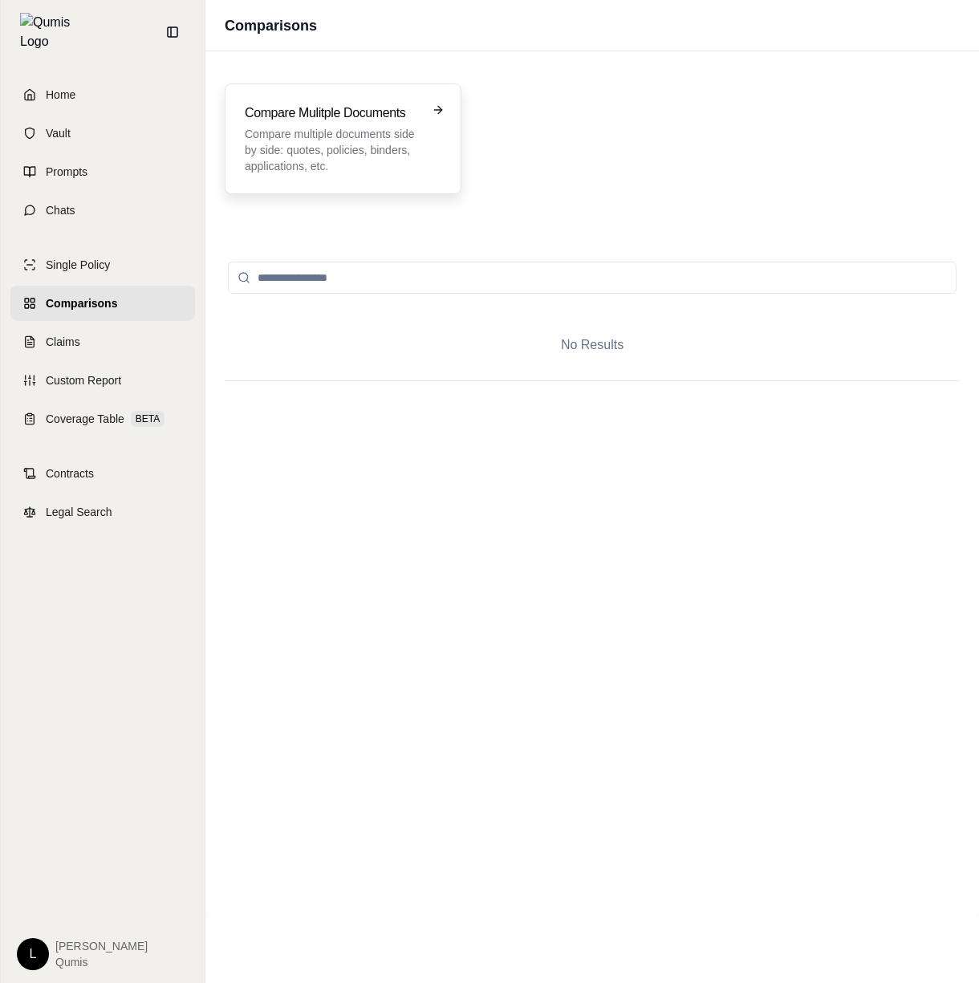
click at [394, 132] on p "Compare multiple documents side by side: quotes, policies, binders, application…" at bounding box center [332, 150] width 174 height 48
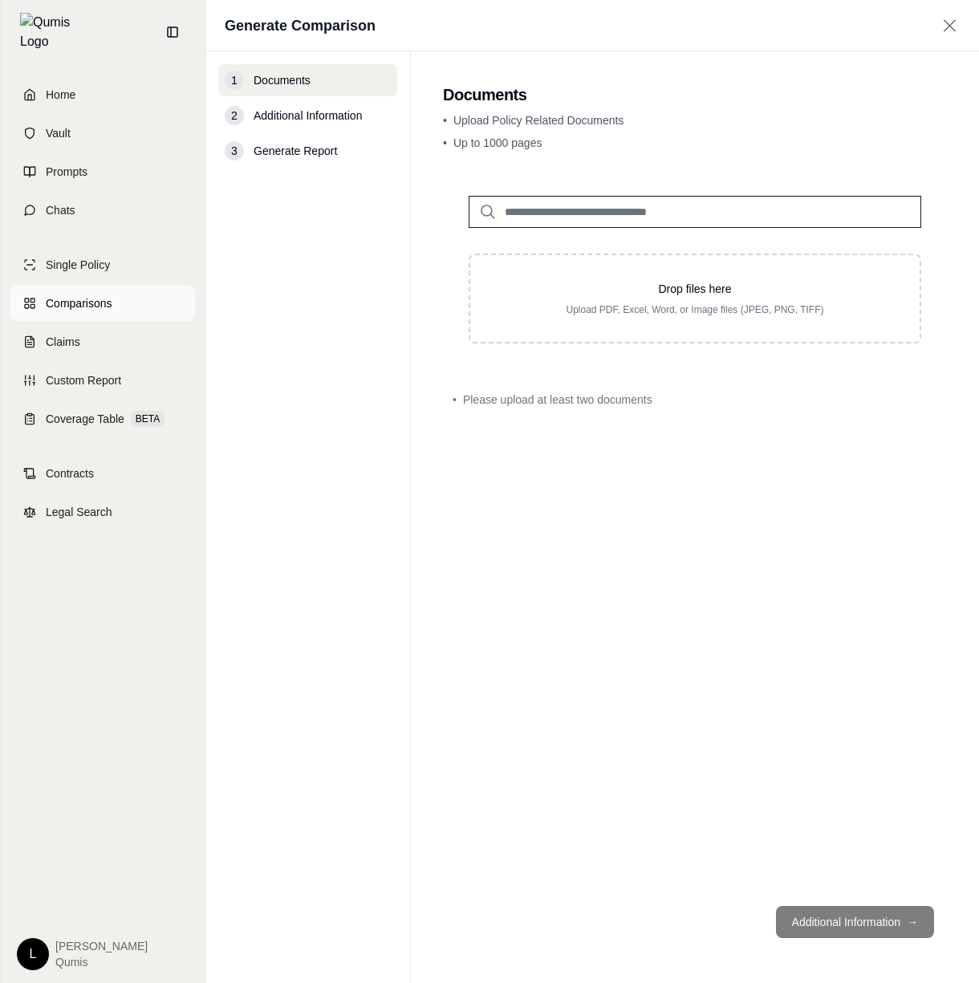
click at [155, 303] on link "Comparisons" at bounding box center [102, 303] width 185 height 35
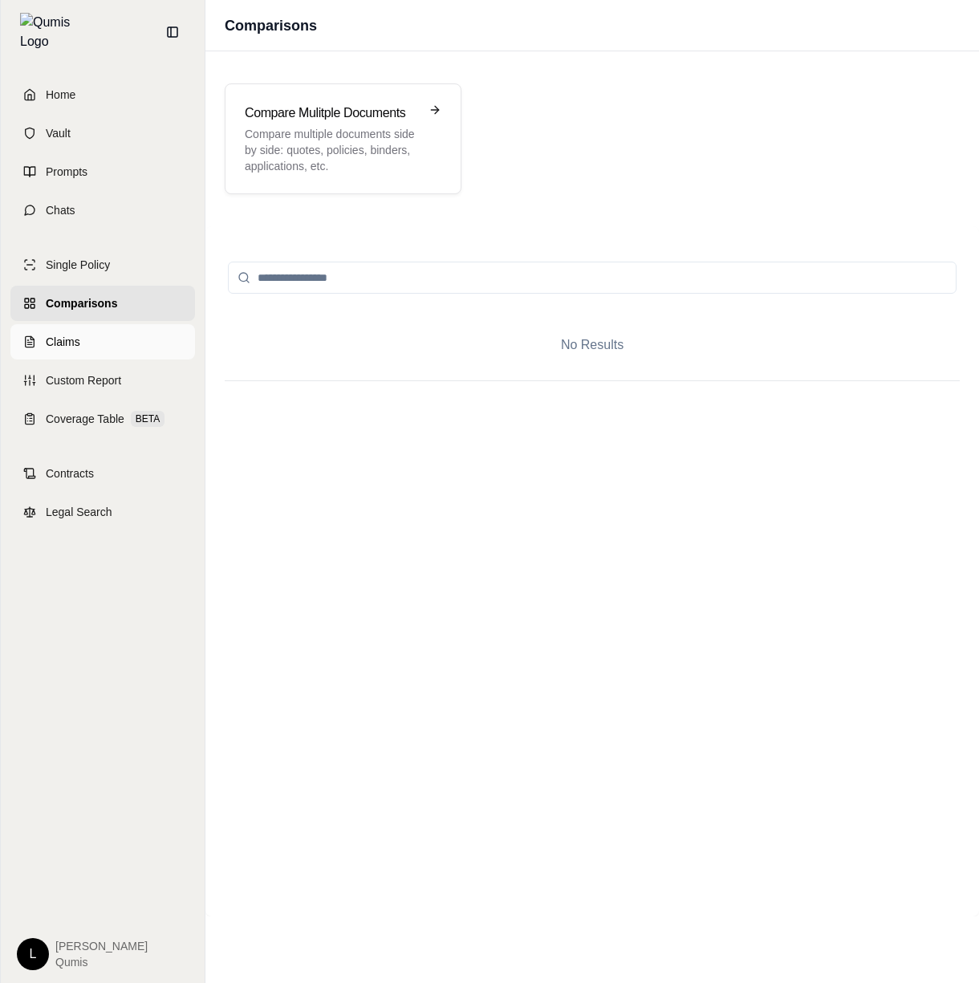
click at [141, 330] on link "Claims" at bounding box center [102, 341] width 185 height 35
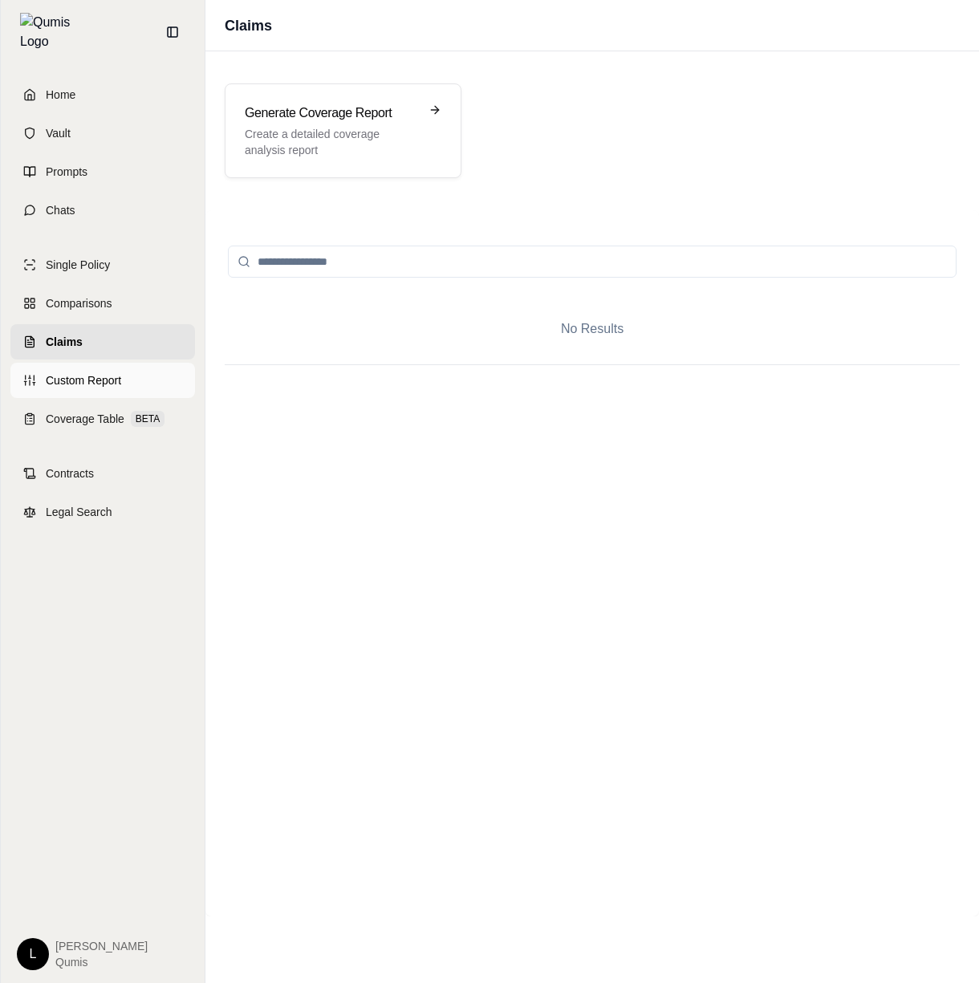
click at [130, 363] on link "Custom Report" at bounding box center [102, 380] width 185 height 35
